Goal: Find contact information: Obtain details needed to contact an individual or organization

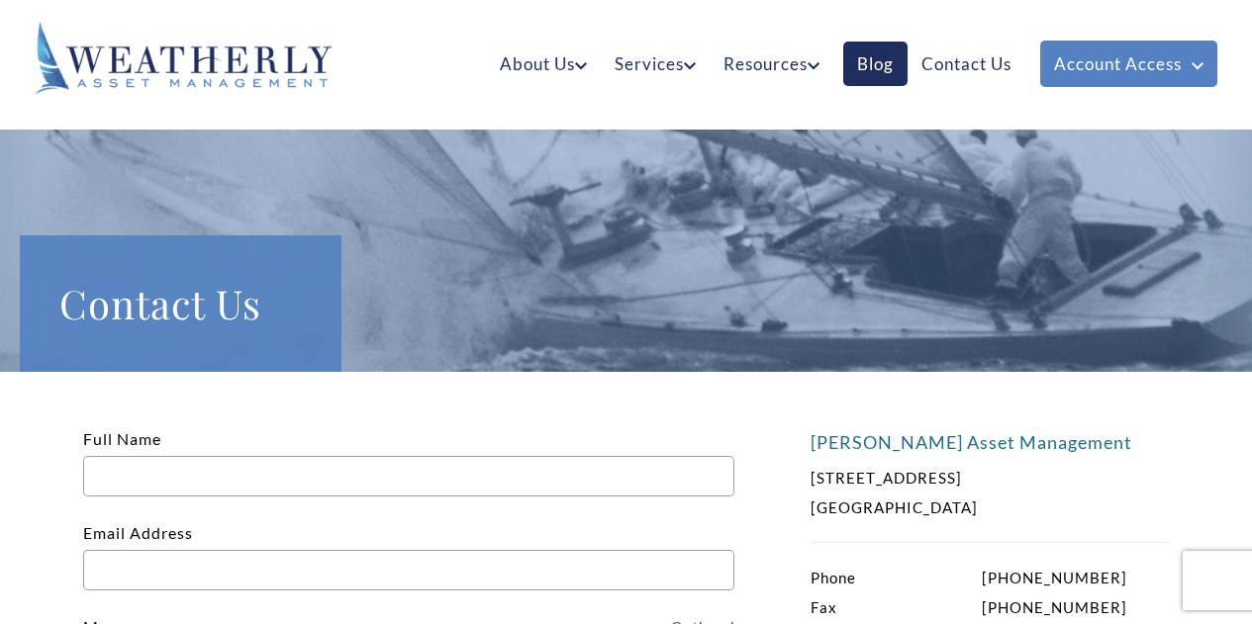
scroll to position [297, 0]
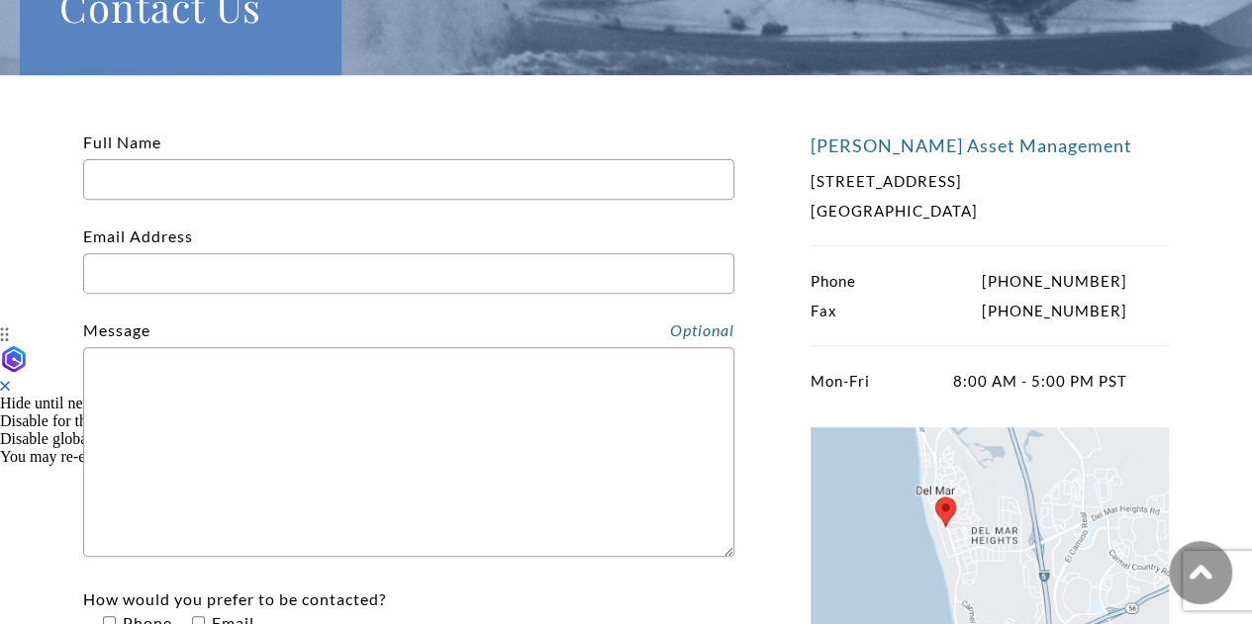
click at [1145, 343] on div "Phone [PHONE_NUMBER] Fax [PHONE_NUMBER] 8:00 AM - 5:00 PM PST" at bounding box center [989, 331] width 358 height 130
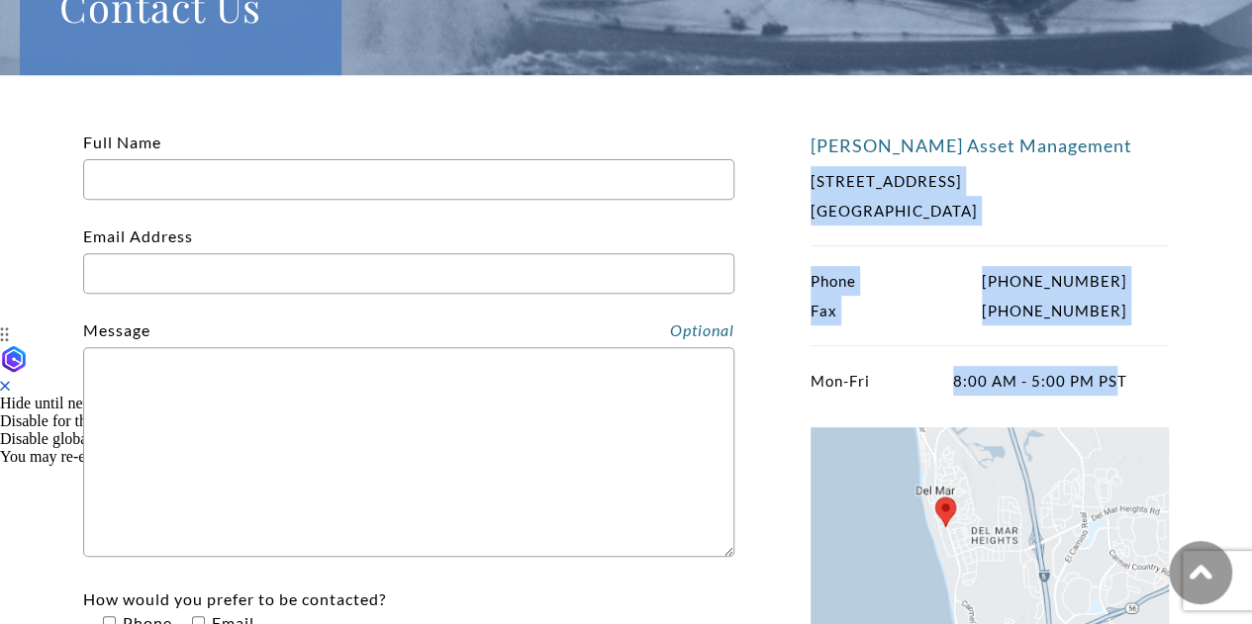
drag, startPoint x: 802, startPoint y: 173, endPoint x: 1114, endPoint y: 385, distance: 377.7
click at [1113, 385] on div "[PERSON_NAME] Asset Management [STREET_ADDRESS] Phone [PHONE_NUMBER] Fax [PHONE…" at bounding box center [626, 466] width 1252 height 782
click at [1129, 385] on div "8:00 AM - 5:00 PM PST" at bounding box center [989, 381] width 358 height 30
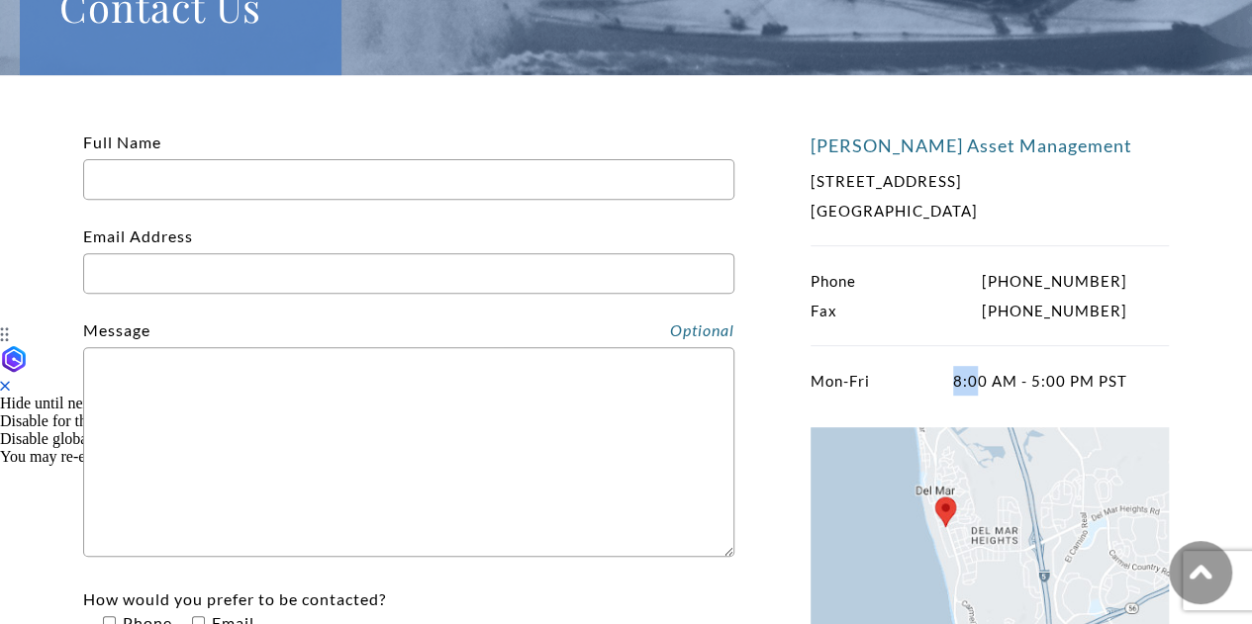
drag, startPoint x: 863, startPoint y: 380, endPoint x: 981, endPoint y: 379, distance: 117.8
click at [981, 379] on div "[PERSON_NAME] Asset Management [STREET_ADDRESS] Phone [PHONE_NUMBER] Fax [PHONE…" at bounding box center [626, 466] width 1252 height 782
click at [821, 367] on span at bounding box center [839, 381] width 59 height 30
click at [820, 372] on span at bounding box center [839, 381] width 59 height 30
click at [817, 375] on span at bounding box center [839, 381] width 59 height 30
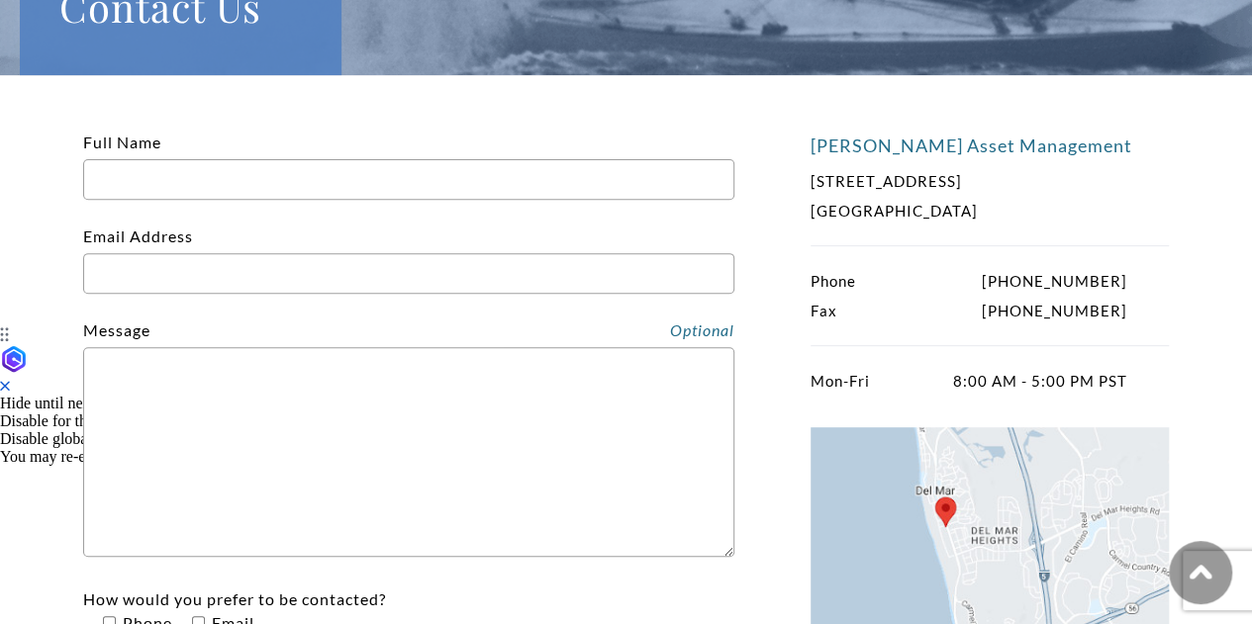
drag, startPoint x: 817, startPoint y: 375, endPoint x: 864, endPoint y: 379, distance: 46.7
click at [864, 379] on span at bounding box center [839, 381] width 59 height 30
click at [1088, 387] on p "8:00 AM - 5:00 PM PST" at bounding box center [968, 381] width 317 height 30
copy p "8:00 AM - 5:00 PM PST"
click at [1123, 375] on p "8:00 AM - 5:00 PM PST" at bounding box center [968, 381] width 317 height 30
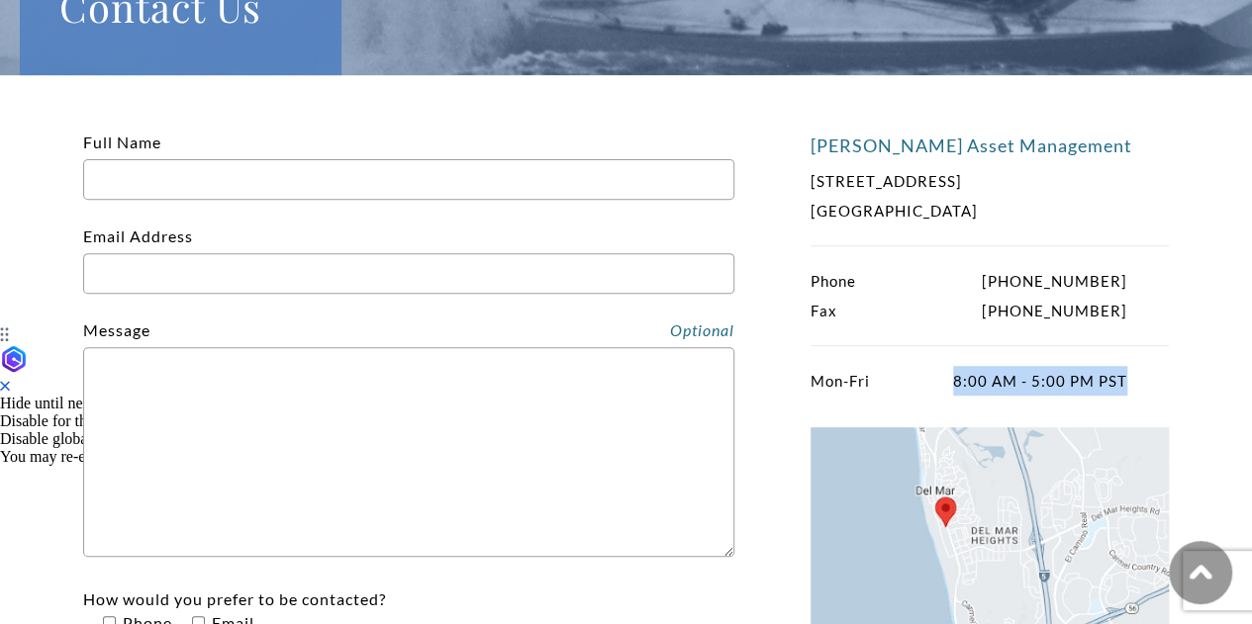
click at [844, 377] on span at bounding box center [839, 381] width 59 height 30
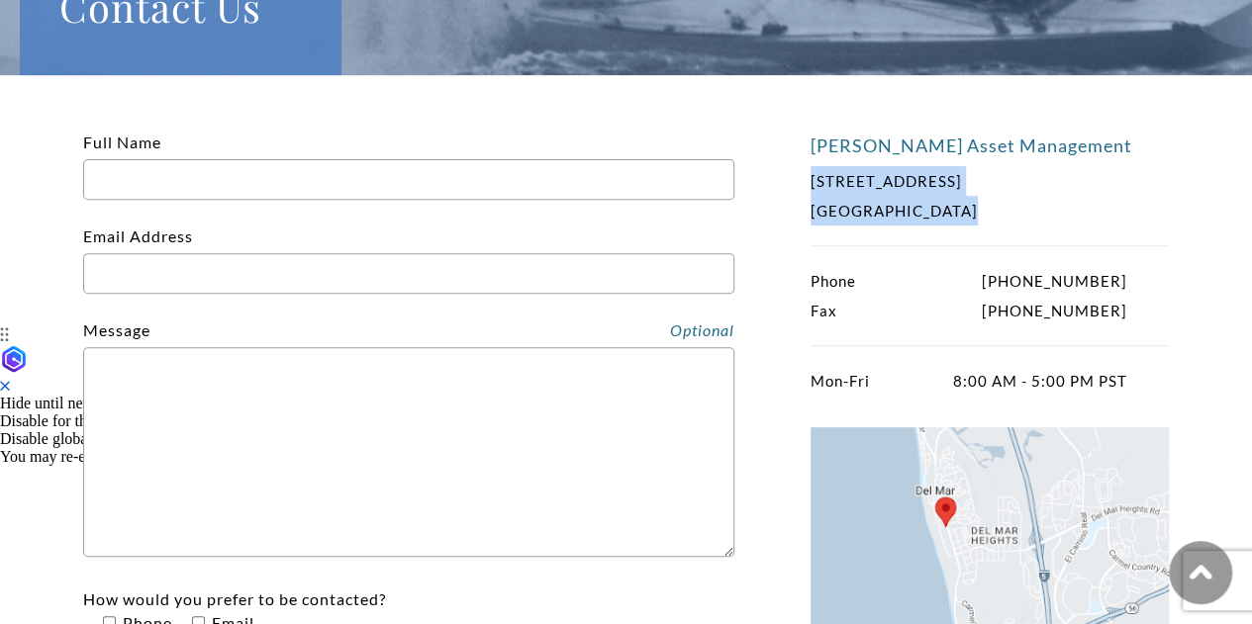
copy p "[STREET_ADDRESS]"
drag, startPoint x: 827, startPoint y: 181, endPoint x: 982, endPoint y: 211, distance: 157.2
click at [982, 211] on p "[STREET_ADDRESS]" at bounding box center [968, 195] width 317 height 59
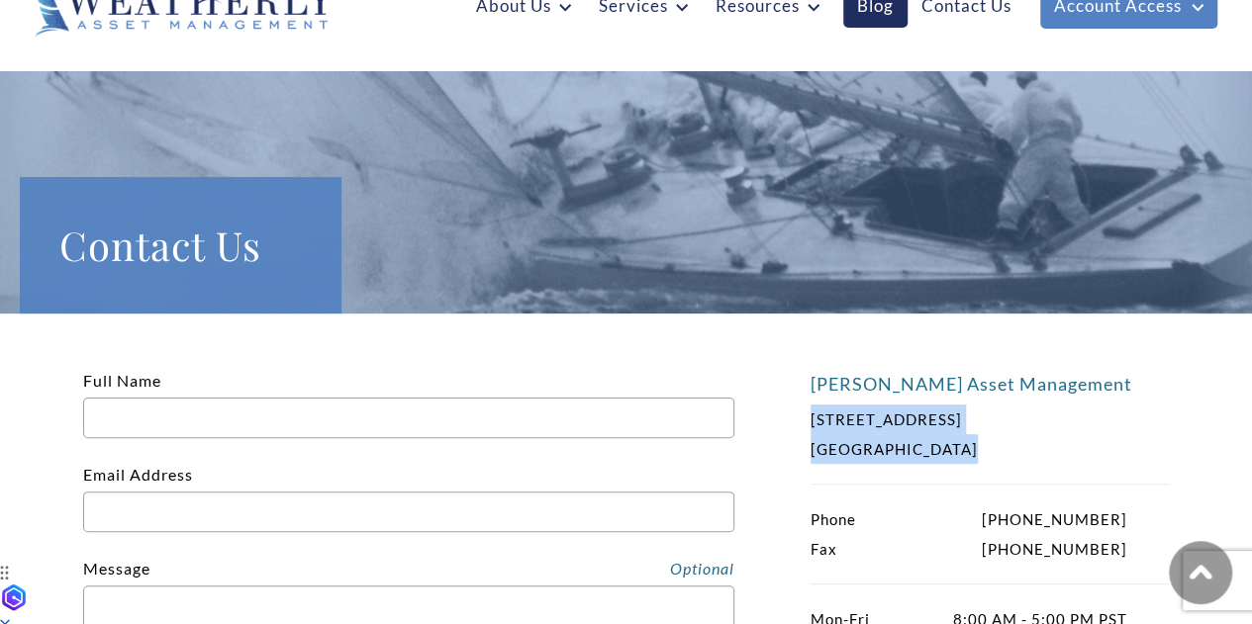
scroll to position [0, 0]
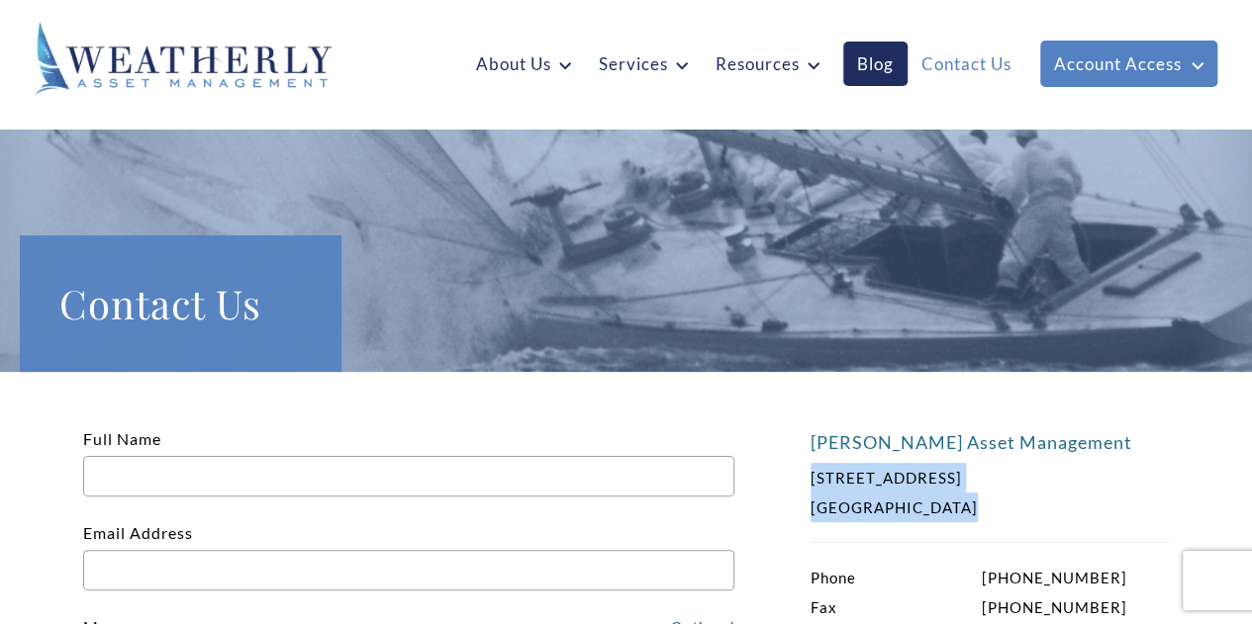
click at [993, 74] on link "Contact Us" at bounding box center [966, 64] width 118 height 45
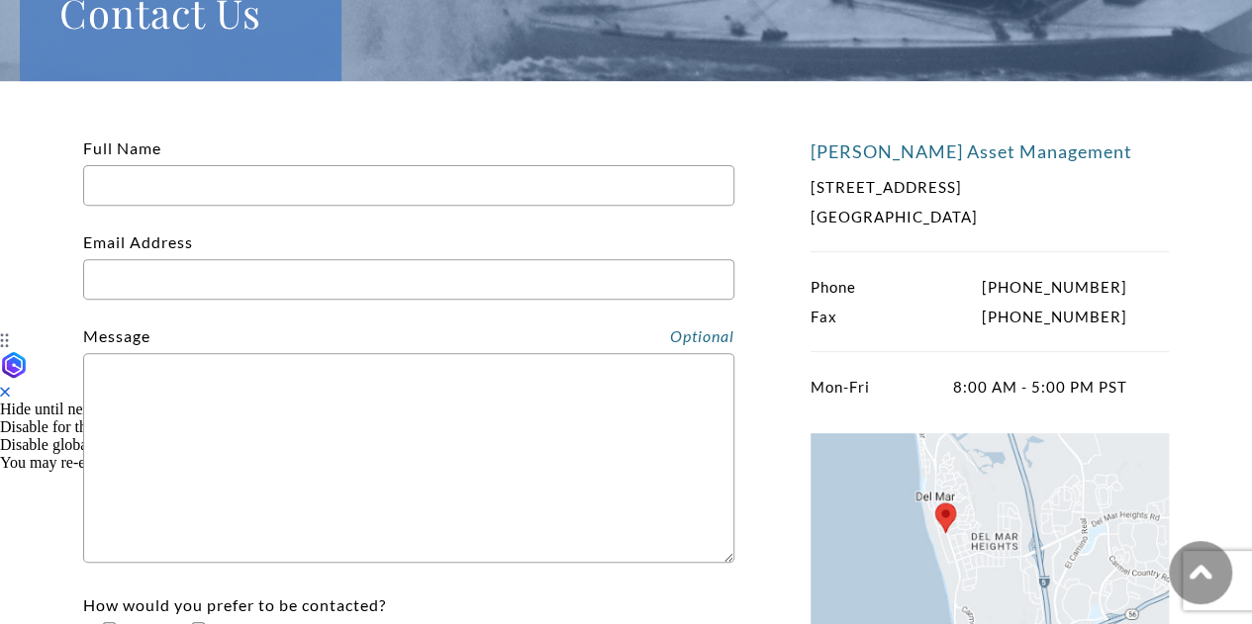
scroll to position [396, 0]
